Goal: Task Accomplishment & Management: Use online tool/utility

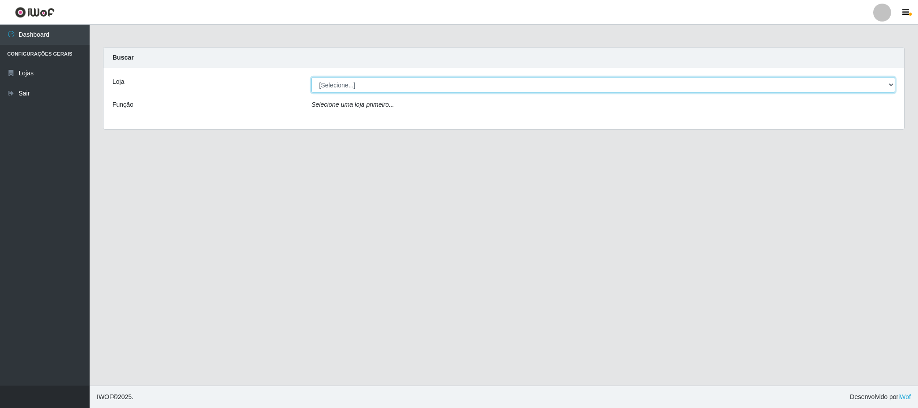
click at [520, 85] on select "[Selecione...] Iskisita Atakado - Centro de Distribuição" at bounding box center [603, 85] width 584 height 16
select select "425"
click at [311, 77] on select "[Selecione...] Iskisita Atakado - Centro de Distribuição" at bounding box center [603, 85] width 584 height 16
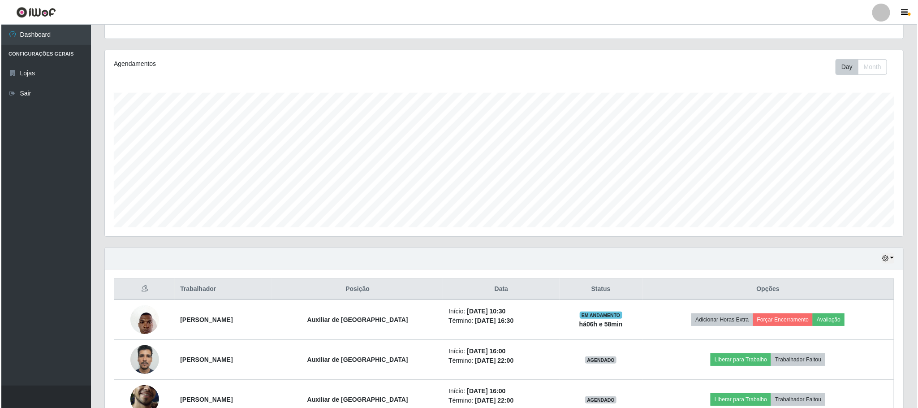
scroll to position [230, 0]
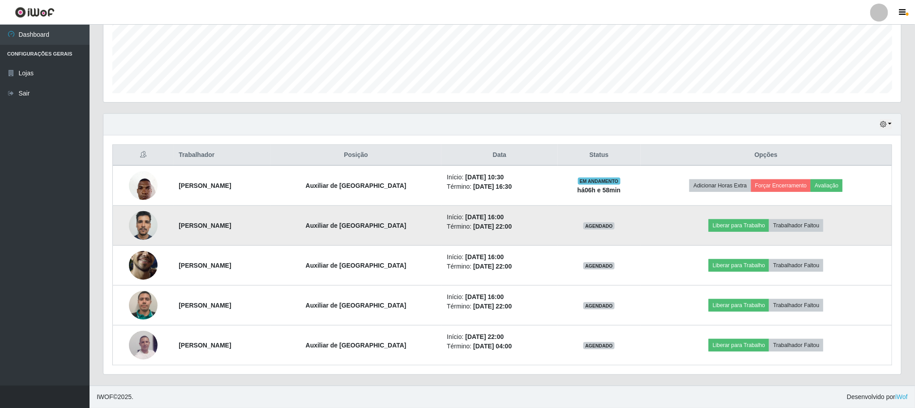
click at [139, 221] on img at bounding box center [143, 225] width 29 height 38
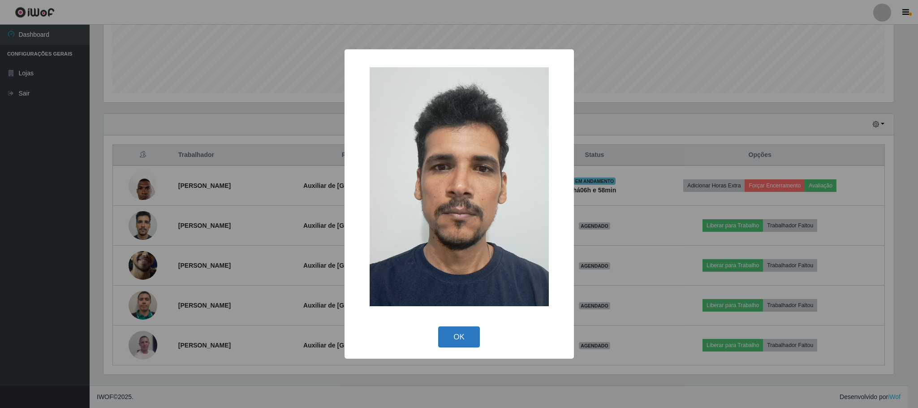
click at [461, 337] on button "OK" at bounding box center [459, 336] width 42 height 21
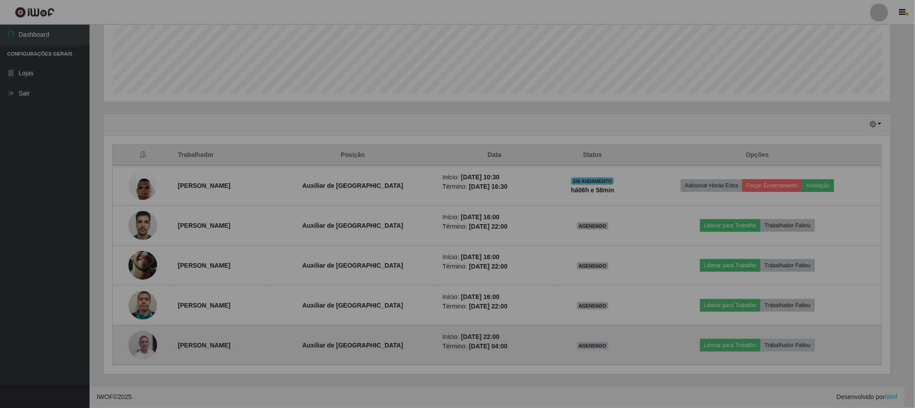
scroll to position [187, 797]
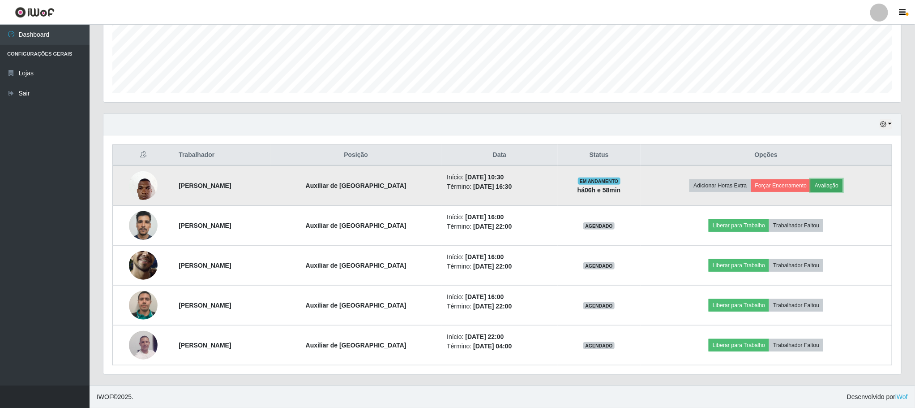
click at [840, 184] on button "Avaliação" at bounding box center [827, 185] width 32 height 13
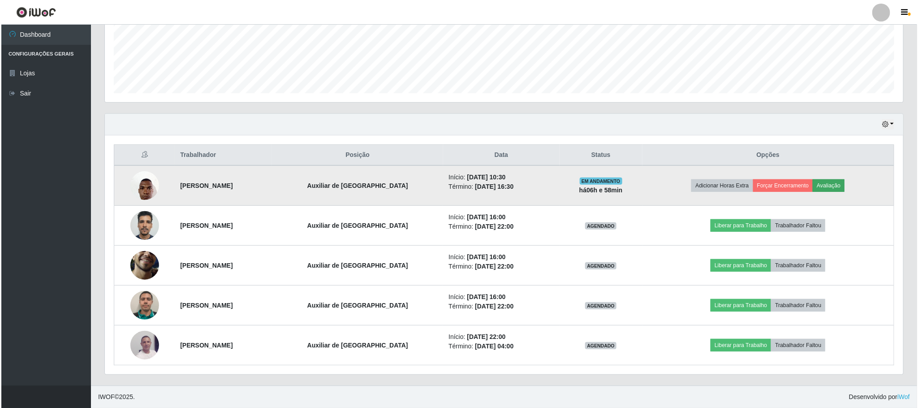
scroll to position [187, 790]
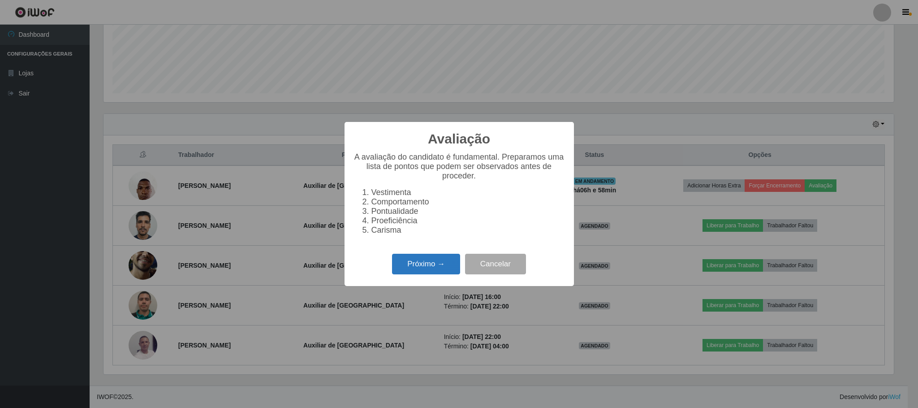
click at [423, 268] on button "Próximo →" at bounding box center [426, 263] width 68 height 21
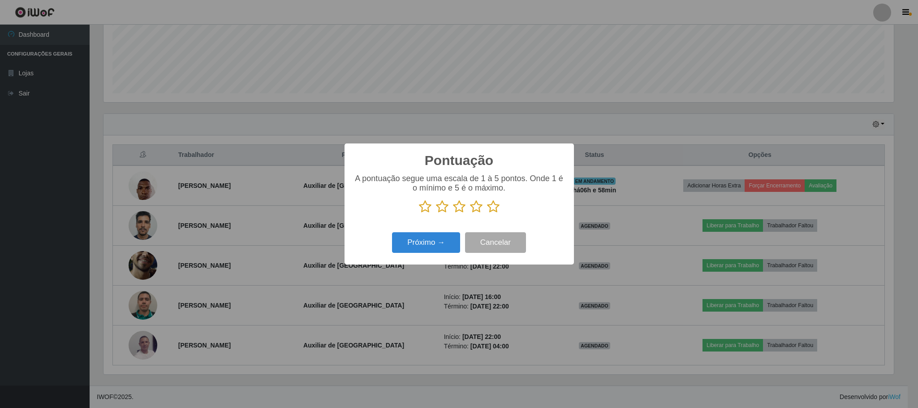
scroll to position [447654, 447051]
click at [498, 207] on icon at bounding box center [493, 206] width 13 height 13
click at [487, 213] on input "radio" at bounding box center [487, 213] width 0 height 0
click at [449, 240] on button "Próximo →" at bounding box center [426, 242] width 68 height 21
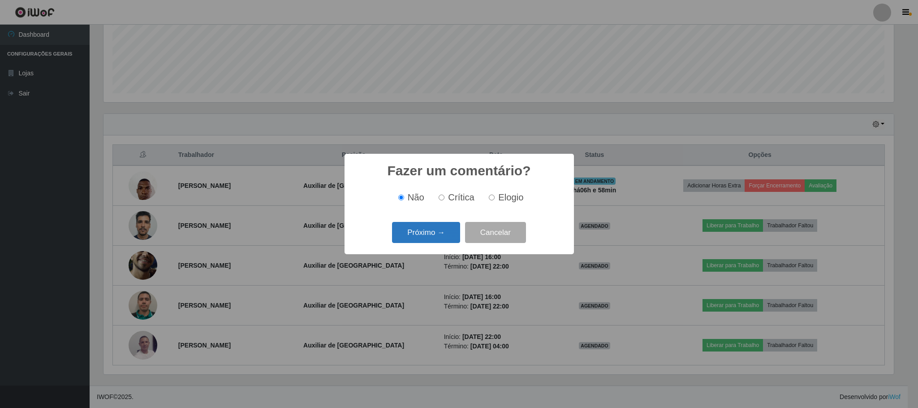
click at [438, 230] on button "Próximo →" at bounding box center [426, 232] width 68 height 21
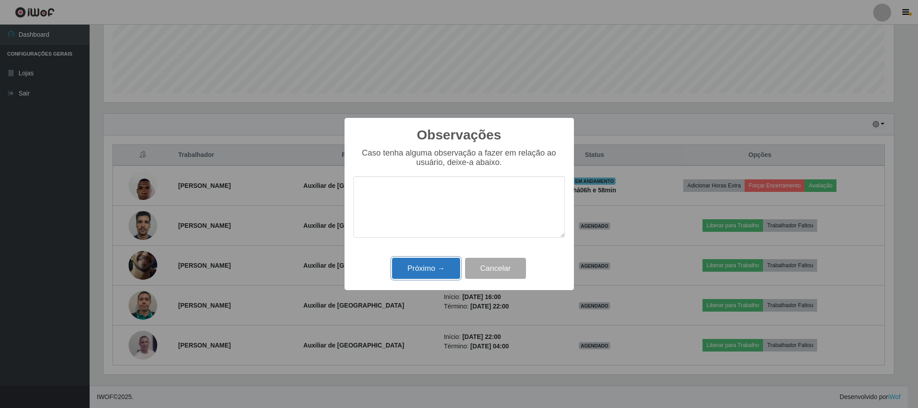
click at [448, 270] on button "Próximo →" at bounding box center [426, 268] width 68 height 21
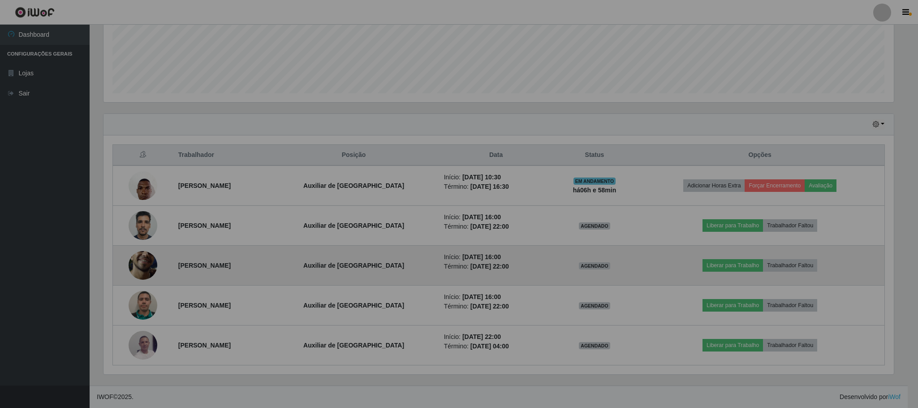
scroll to position [187, 797]
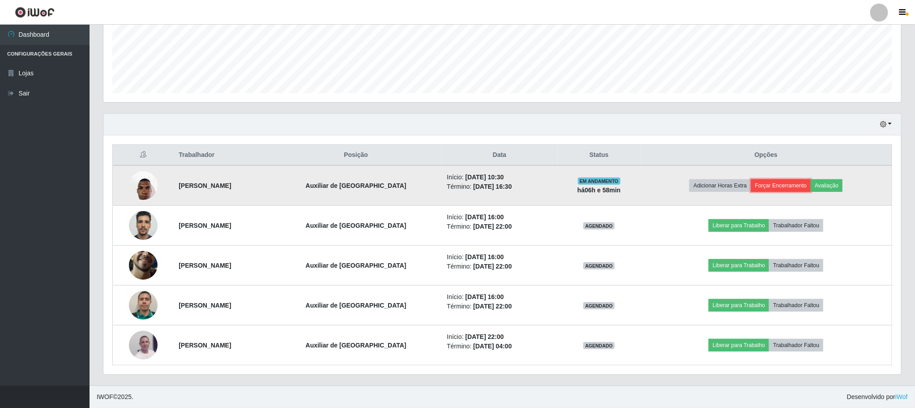
click at [779, 182] on button "Forçar Encerramento" at bounding box center [781, 185] width 60 height 13
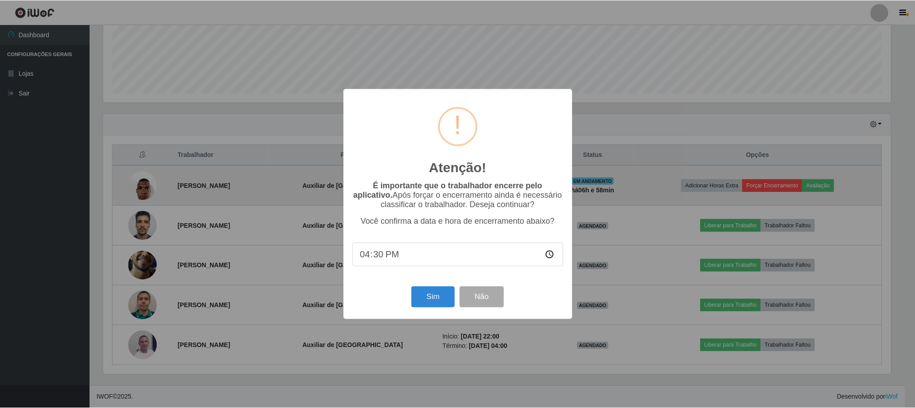
scroll to position [187, 790]
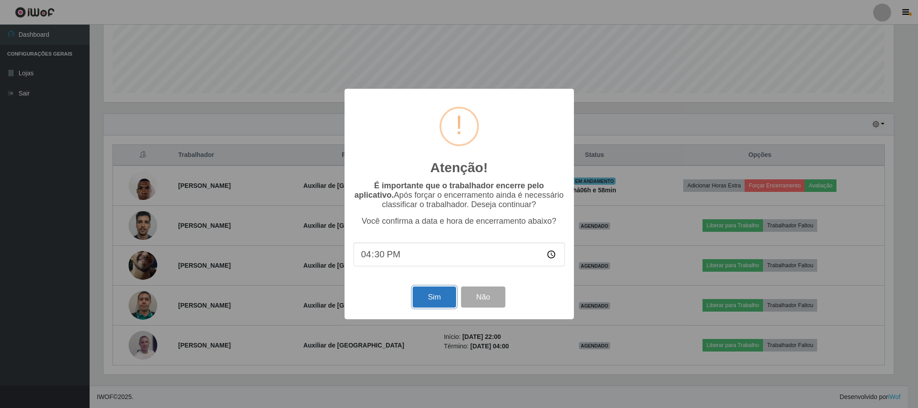
click at [435, 293] on button "Sim" at bounding box center [433, 296] width 43 height 21
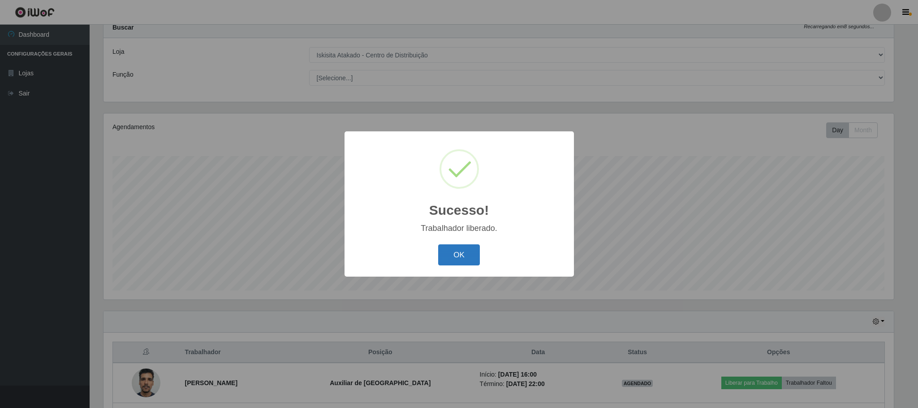
click at [457, 258] on button "OK" at bounding box center [459, 254] width 42 height 21
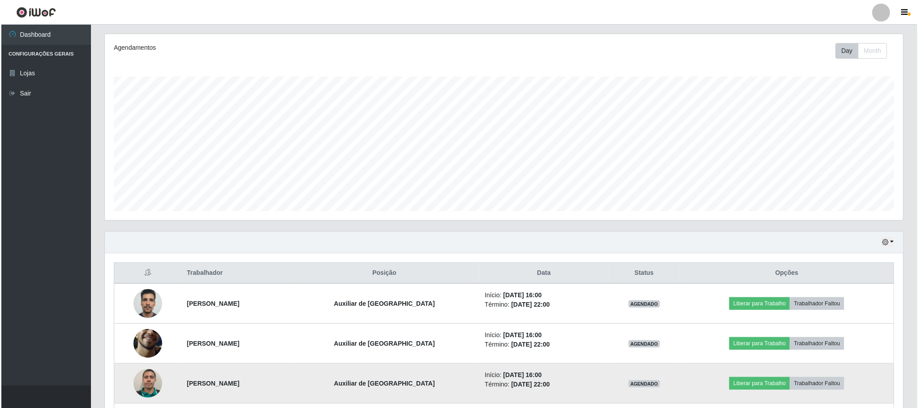
scroll to position [190, 0]
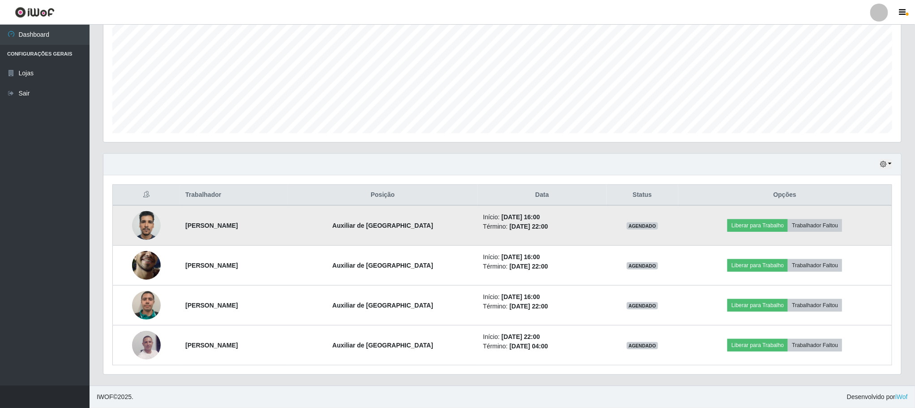
click at [144, 223] on img at bounding box center [146, 225] width 29 height 38
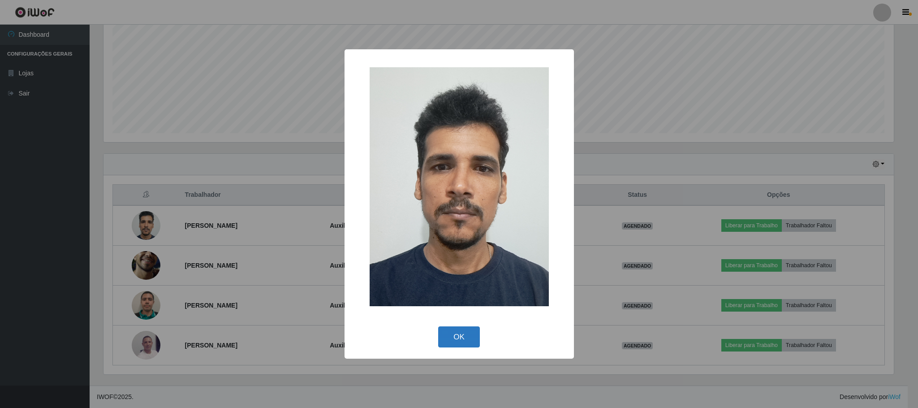
click at [457, 328] on button "OK" at bounding box center [459, 336] width 42 height 21
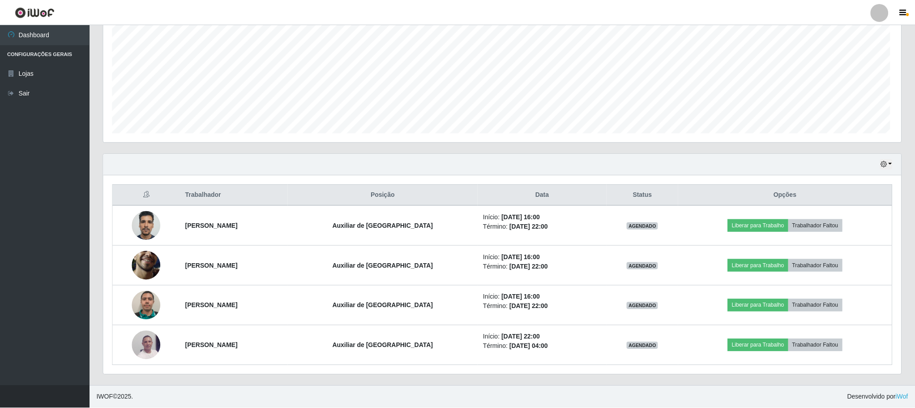
scroll to position [187, 797]
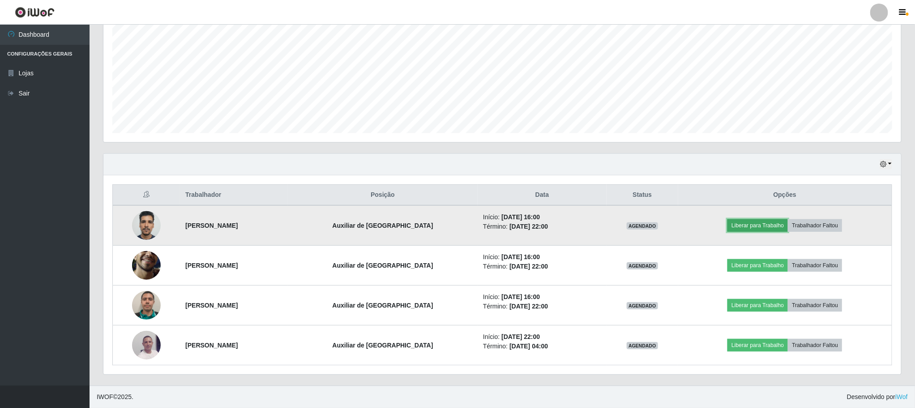
click at [760, 221] on button "Liberar para Trabalho" at bounding box center [758, 225] width 60 height 13
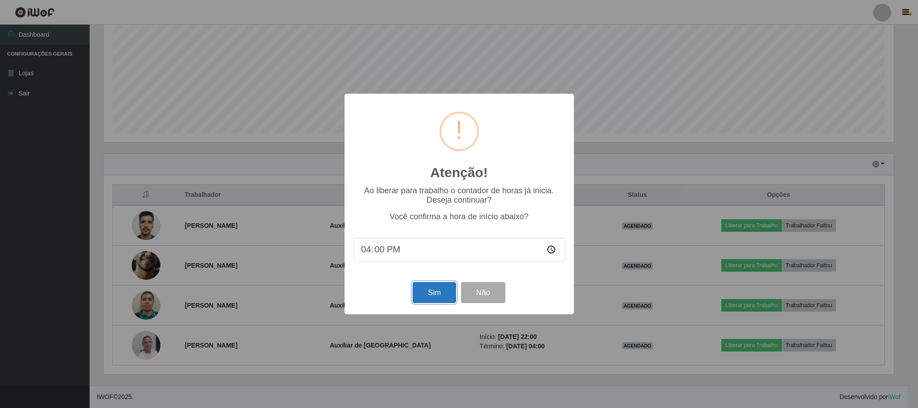
click at [442, 294] on button "Sim" at bounding box center [433, 292] width 43 height 21
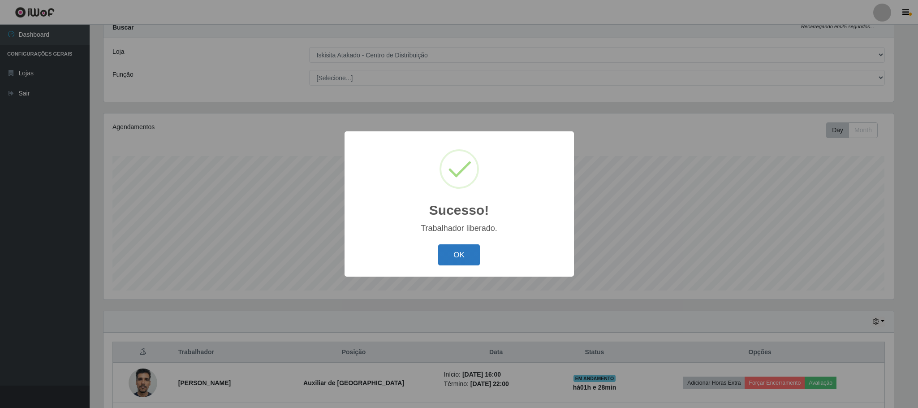
click at [456, 258] on button "OK" at bounding box center [459, 254] width 42 height 21
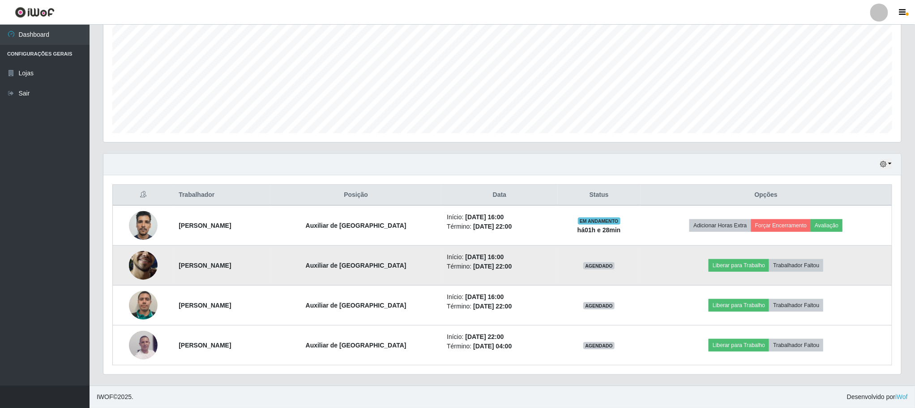
click at [148, 268] on img at bounding box center [143, 265] width 29 height 64
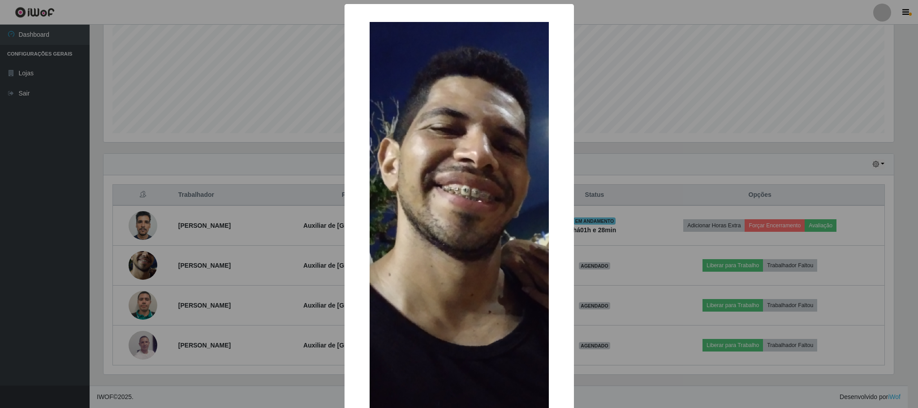
click at [609, 131] on div "× OK Cancel" at bounding box center [459, 204] width 918 height 408
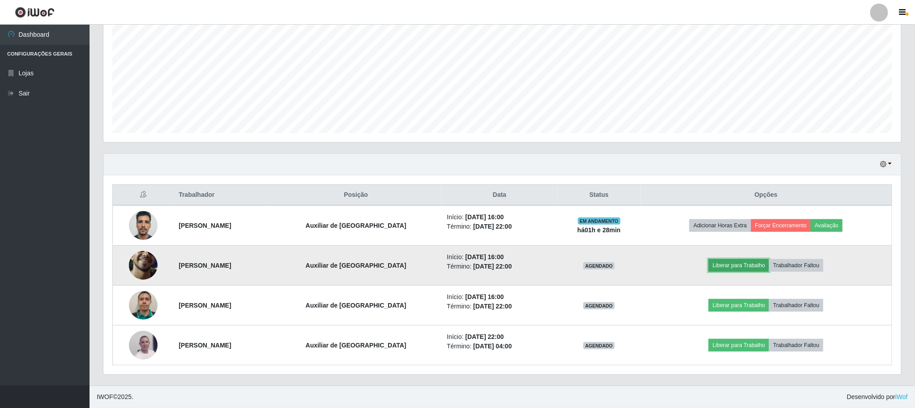
click at [750, 265] on button "Liberar para Trabalho" at bounding box center [739, 265] width 60 height 13
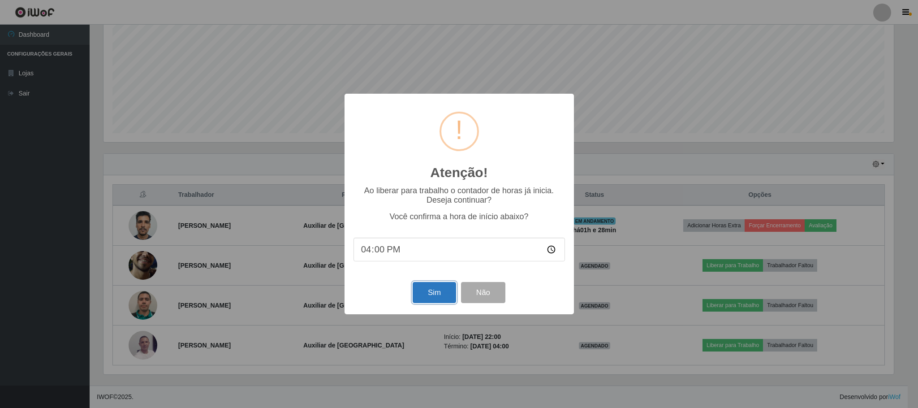
click at [439, 289] on button "Sim" at bounding box center [433, 292] width 43 height 21
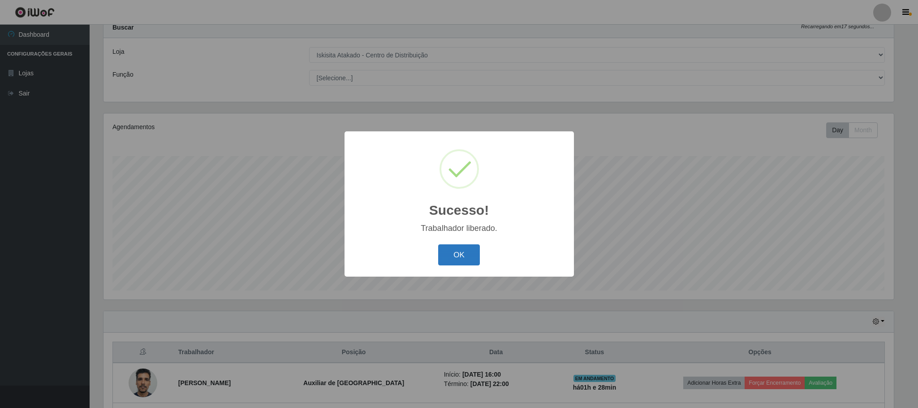
click at [465, 258] on button "OK" at bounding box center [459, 254] width 42 height 21
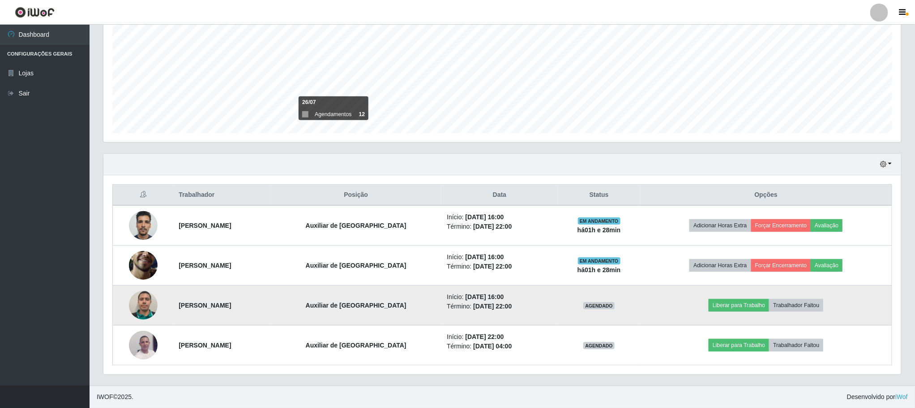
click at [144, 305] on img at bounding box center [143, 305] width 29 height 29
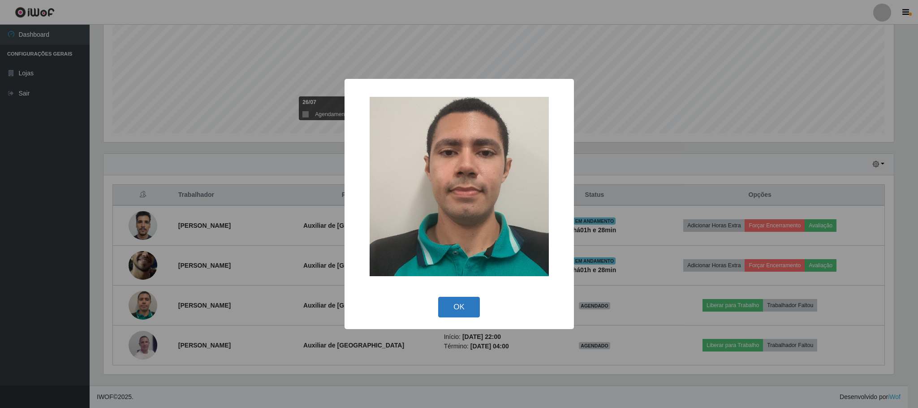
click at [457, 303] on button "OK" at bounding box center [459, 306] width 42 height 21
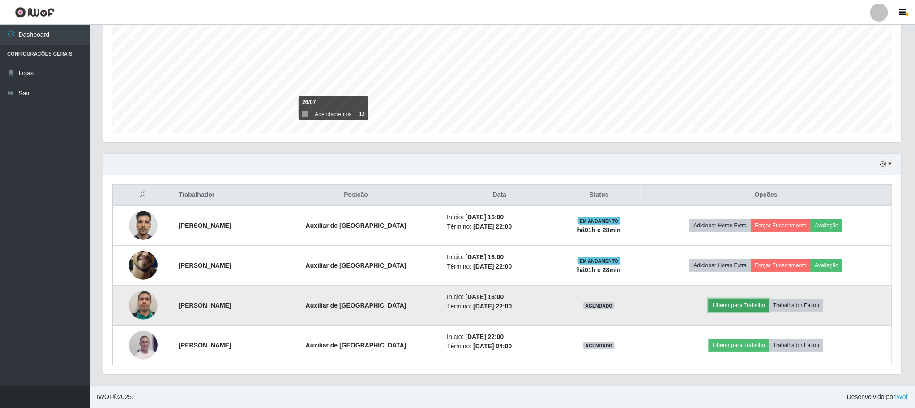
click at [742, 302] on button "Liberar para Trabalho" at bounding box center [739, 305] width 60 height 13
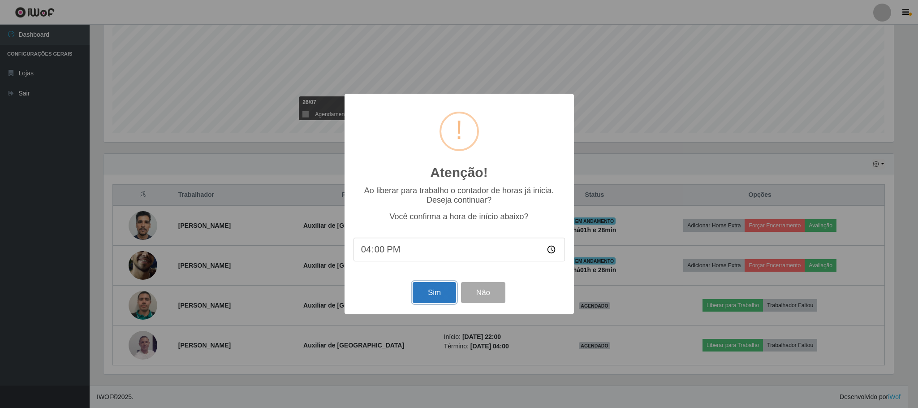
click at [428, 290] on button "Sim" at bounding box center [433, 292] width 43 height 21
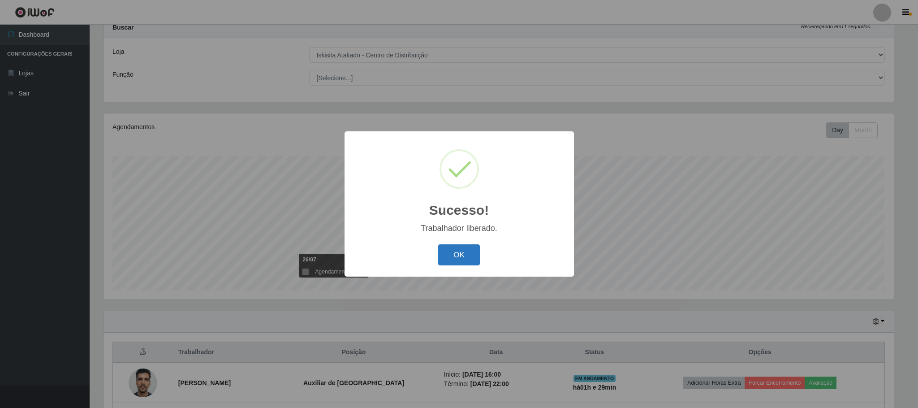
click at [457, 248] on button "OK" at bounding box center [459, 254] width 42 height 21
